Goal: Task Accomplishment & Management: Manage account settings

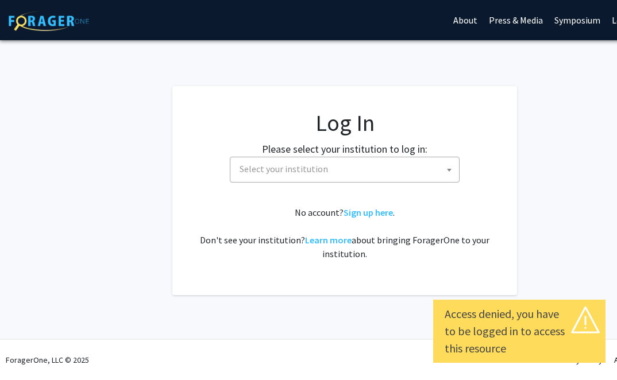
select select
click at [441, 171] on span "Select your institution" at bounding box center [347, 169] width 224 height 24
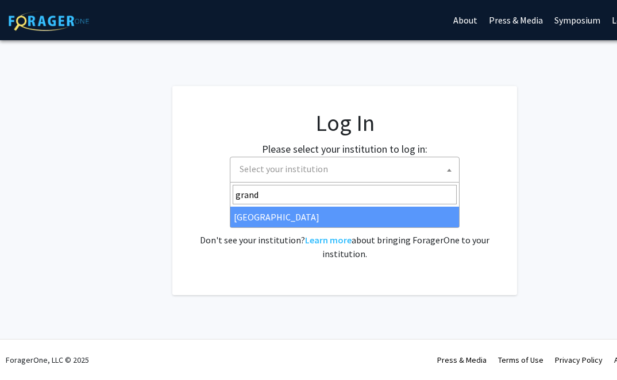
type input "grand"
select select "23"
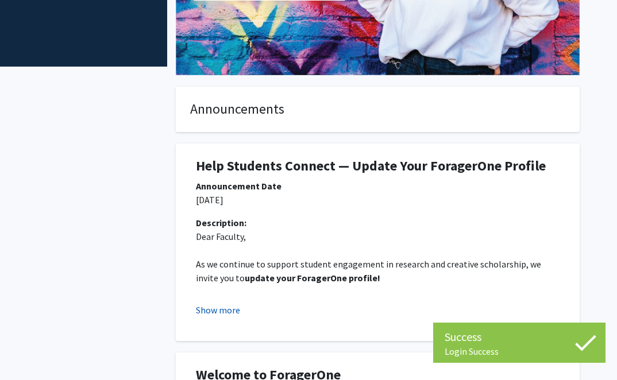
scroll to position [233, 72]
click at [209, 310] on button "Show more" at bounding box center [218, 310] width 44 height 14
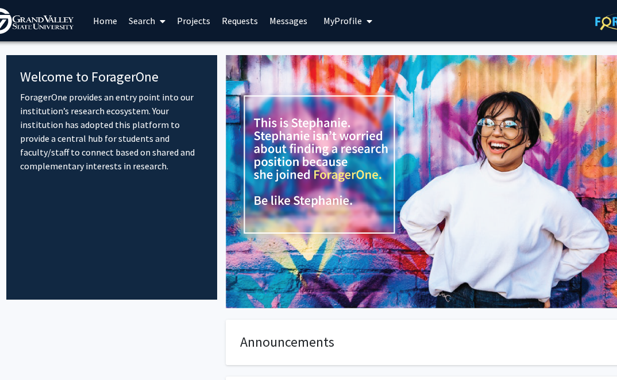
scroll to position [0, 22]
click at [245, 21] on link "Requests" at bounding box center [240, 21] width 48 height 40
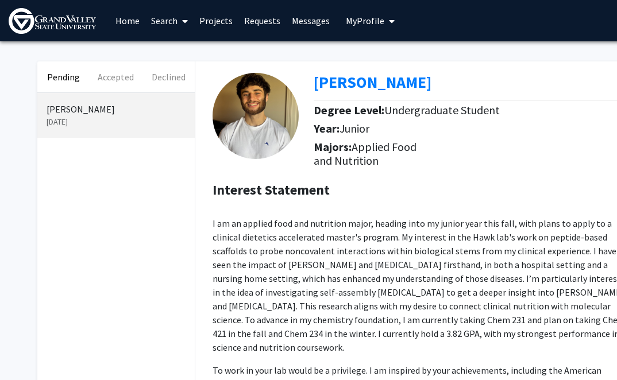
click at [359, 20] on span "My Profile" at bounding box center [365, 20] width 38 height 11
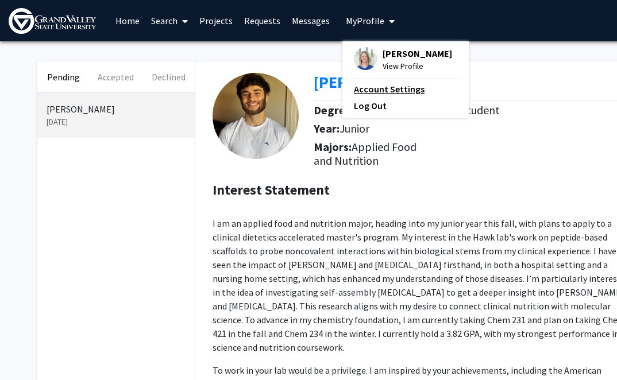
click at [364, 90] on link "Account Settings" at bounding box center [405, 89] width 103 height 14
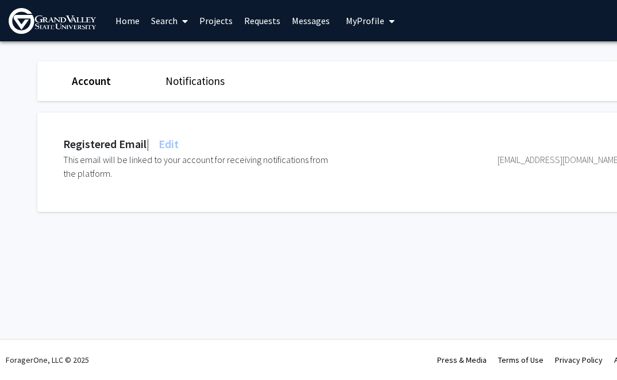
click at [192, 94] on div "Account Notifications" at bounding box center [345, 81] width 632 height 40
click at [191, 86] on link "Notifications" at bounding box center [194, 81] width 59 height 14
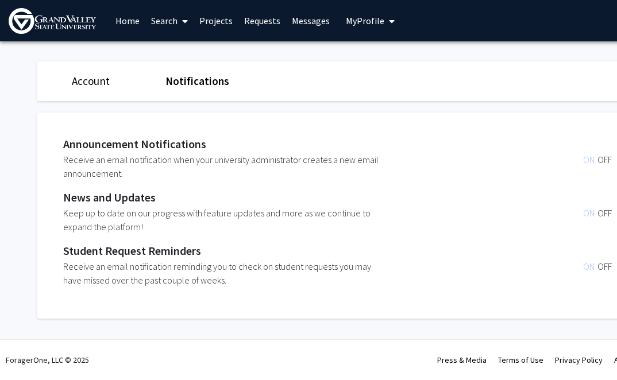
click at [71, 82] on div "Account" at bounding box center [110, 81] width 94 height 17
click at [360, 22] on span "My Profile" at bounding box center [365, 20] width 38 height 11
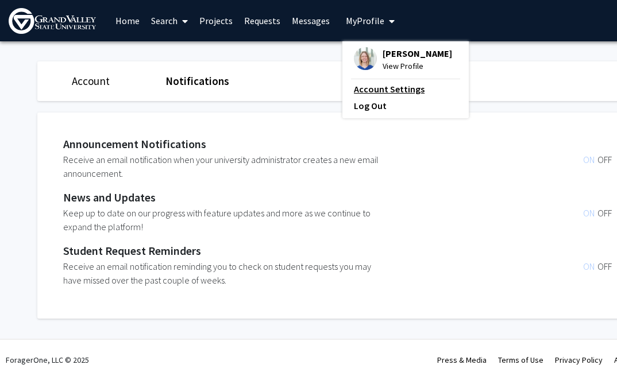
click at [364, 93] on link "Account Settings" at bounding box center [405, 89] width 103 height 14
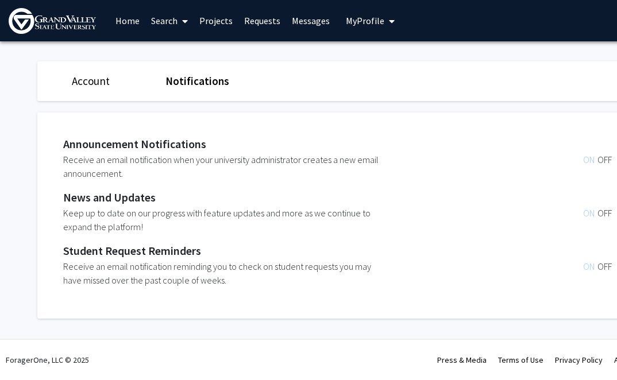
click at [71, 91] on div "Account Notifications" at bounding box center [345, 81] width 632 height 40
click at [158, 21] on link "Search" at bounding box center [169, 21] width 48 height 40
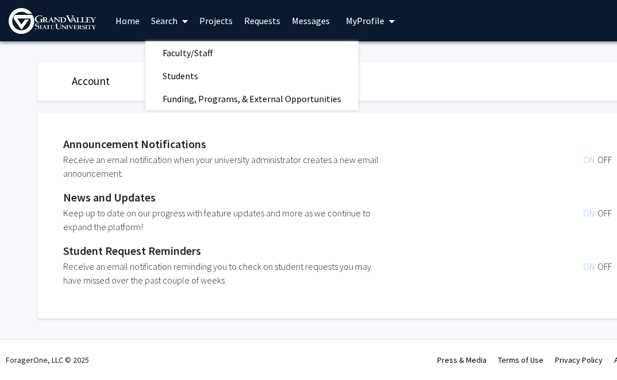
click at [211, 25] on link "Projects" at bounding box center [216, 21] width 45 height 40
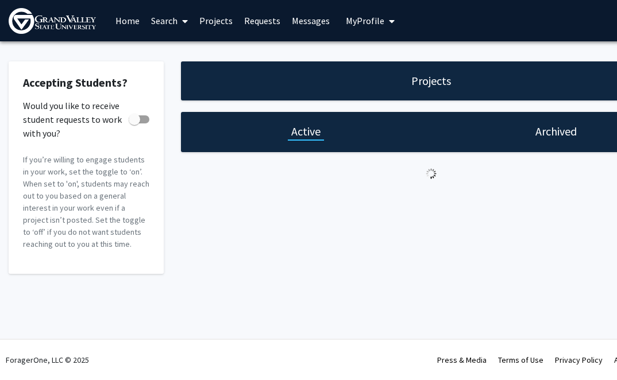
checkbox input "true"
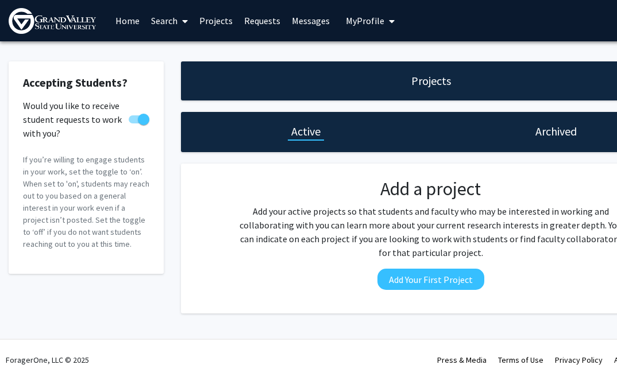
click at [261, 14] on link "Requests" at bounding box center [262, 21] width 48 height 40
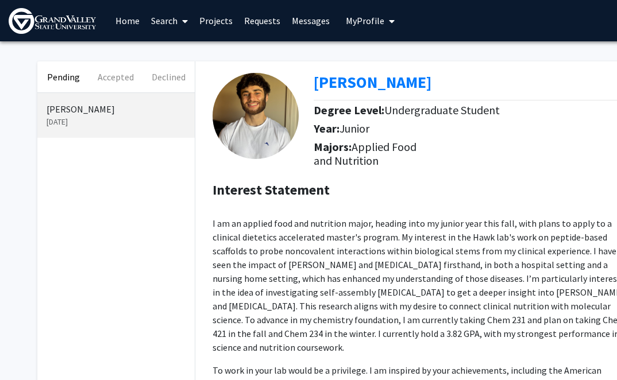
click at [119, 22] on link "Home" at bounding box center [128, 21] width 36 height 40
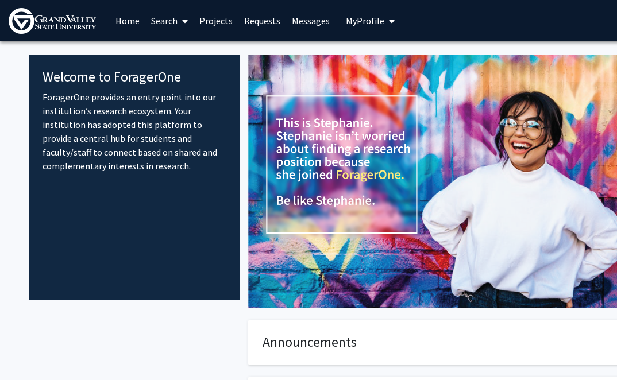
click at [169, 22] on link "Search" at bounding box center [169, 21] width 48 height 40
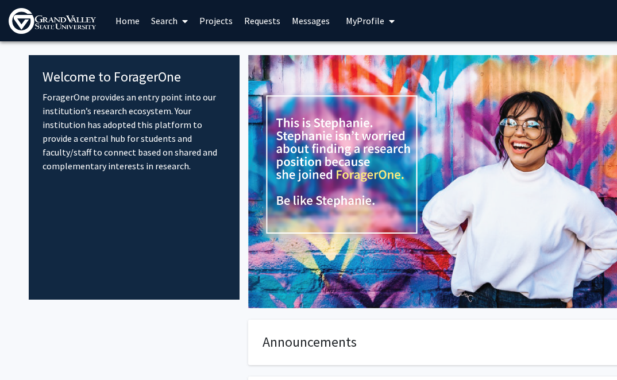
click at [372, 21] on span "My Profile" at bounding box center [365, 20] width 38 height 11
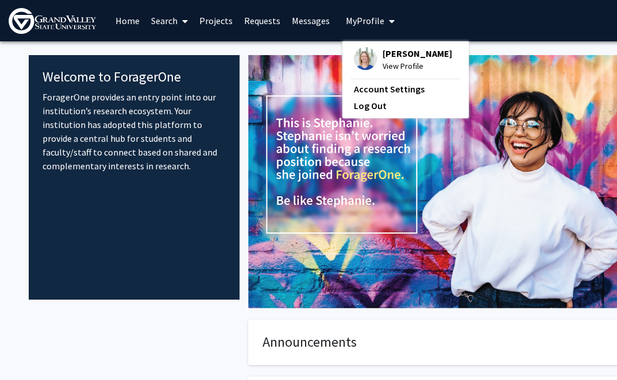
click at [399, 57] on span "[PERSON_NAME]" at bounding box center [418, 53] width 70 height 13
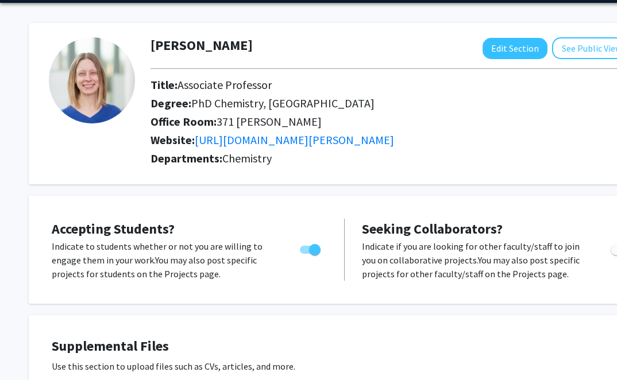
scroll to position [59, 0]
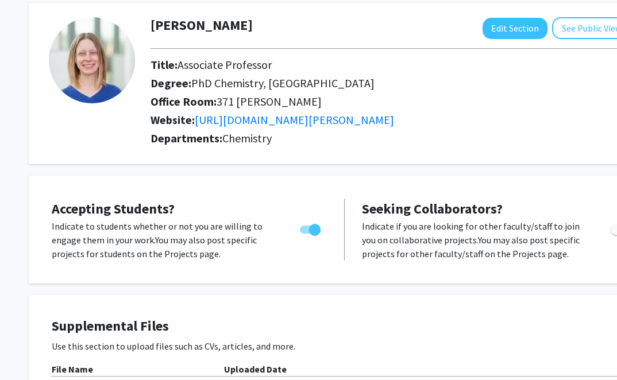
click at [310, 230] on span "Toggle" at bounding box center [314, 229] width 11 height 11
click at [306, 234] on input "Would you like to permit student requests?" at bounding box center [305, 234] width 1 height 1
checkbox input "false"
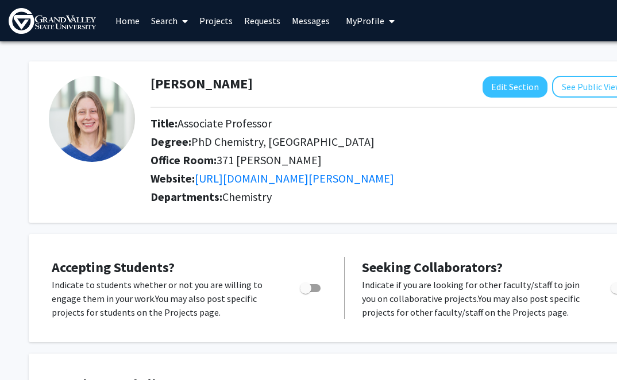
scroll to position [0, 0]
click at [361, 24] on span "My Profile" at bounding box center [365, 20] width 38 height 11
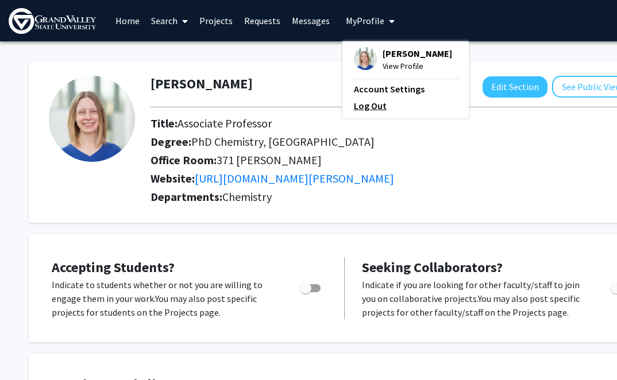
click at [375, 106] on link "Log Out" at bounding box center [405, 106] width 103 height 14
